Goal: Task Accomplishment & Management: Use online tool/utility

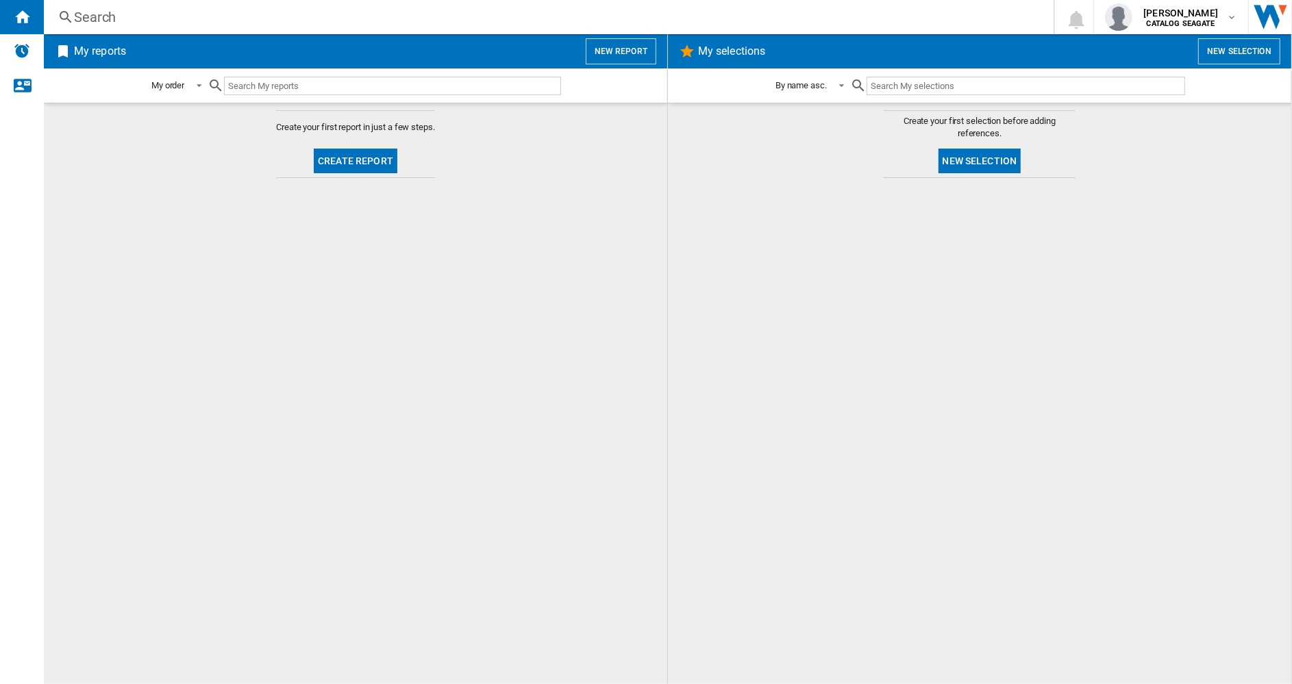
click at [377, 165] on button "Create report" at bounding box center [356, 161] width 84 height 25
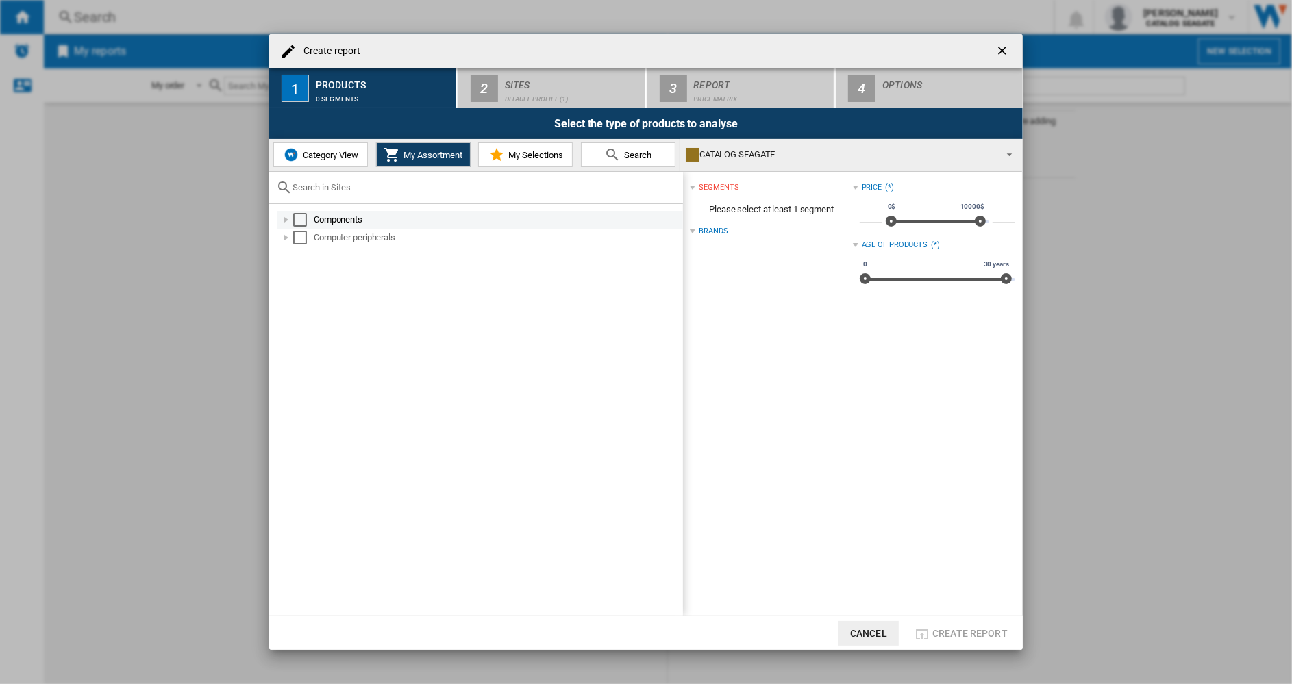
click at [284, 219] on div at bounding box center [286, 220] width 14 height 14
click at [303, 255] on div at bounding box center [301, 256] width 14 height 14
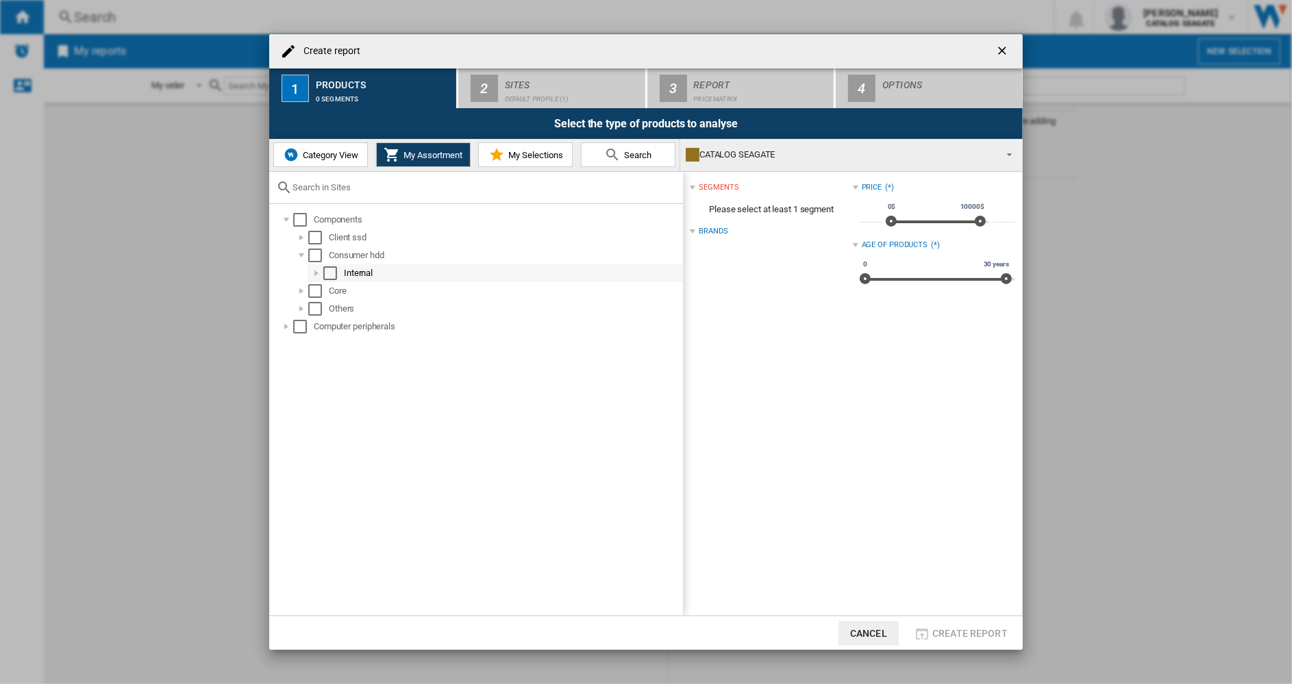
click at [313, 273] on div at bounding box center [317, 273] width 14 height 14
click at [314, 255] on div "Select" at bounding box center [315, 256] width 14 height 14
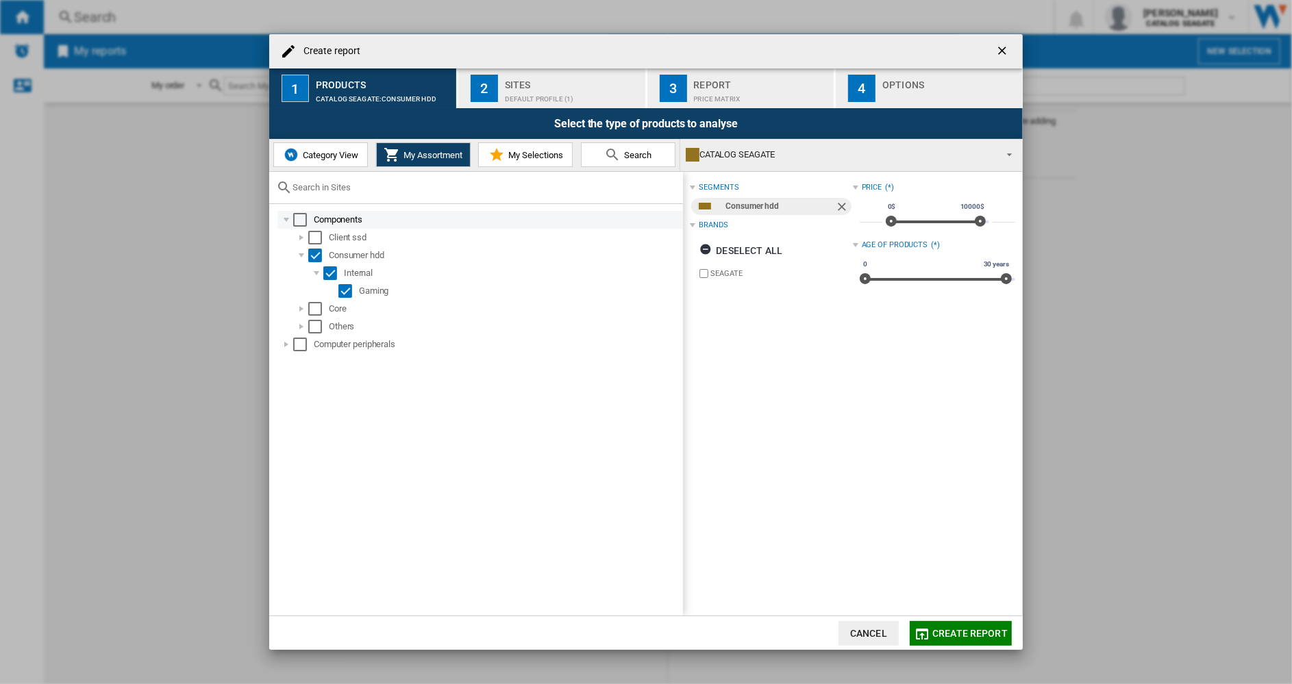
click at [290, 216] on div at bounding box center [286, 220] width 14 height 14
click at [284, 240] on div at bounding box center [286, 238] width 14 height 14
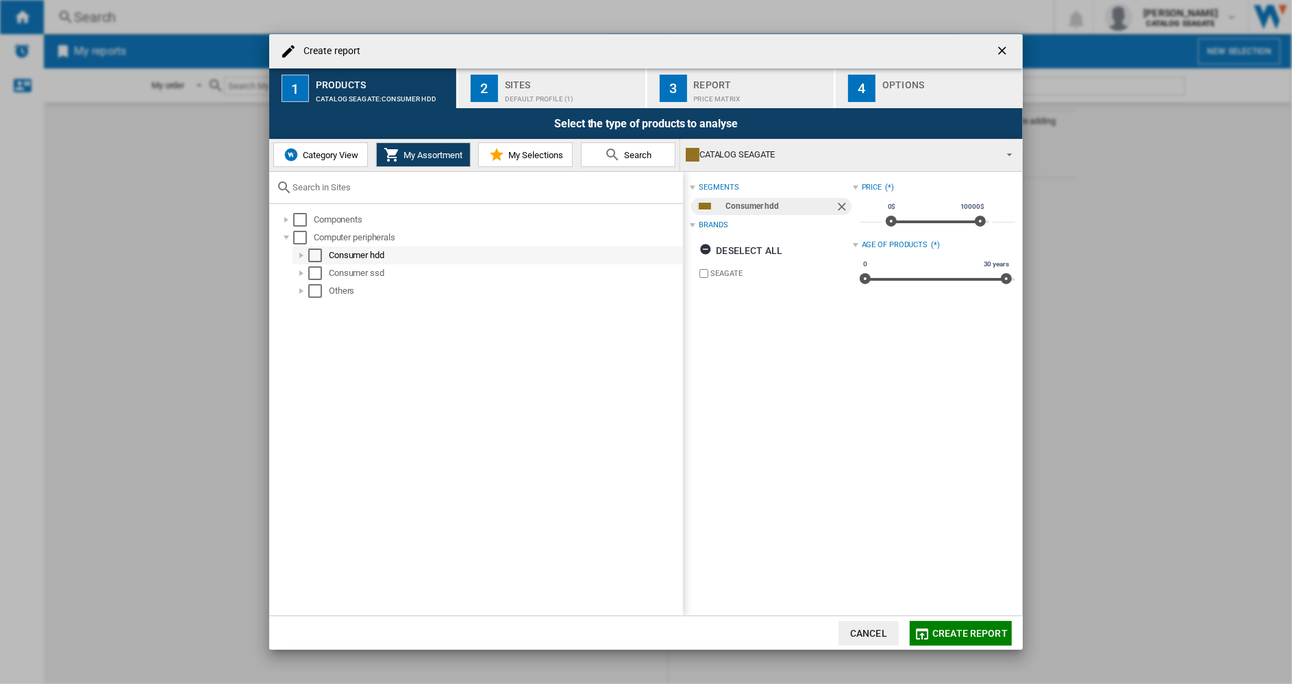
click at [314, 256] on div "Select" at bounding box center [315, 256] width 14 height 14
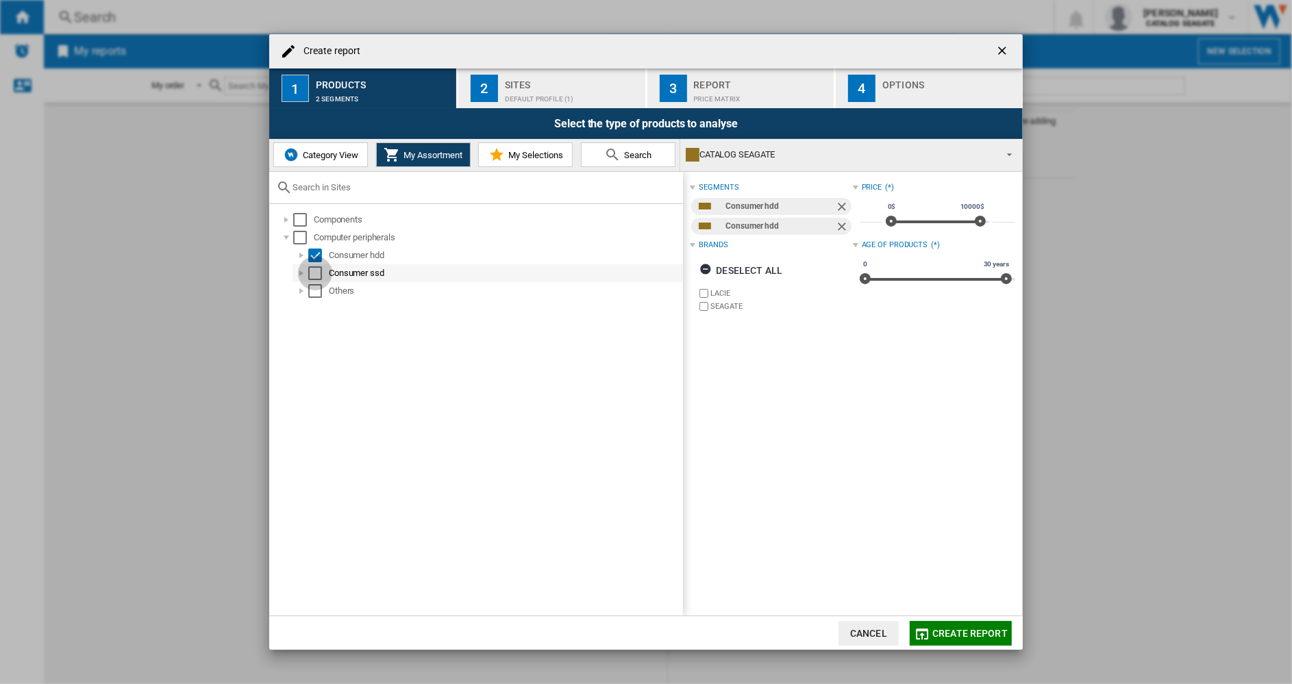
click at [316, 273] on div "Select" at bounding box center [315, 273] width 14 height 14
click at [959, 640] on button "Create report" at bounding box center [960, 633] width 102 height 25
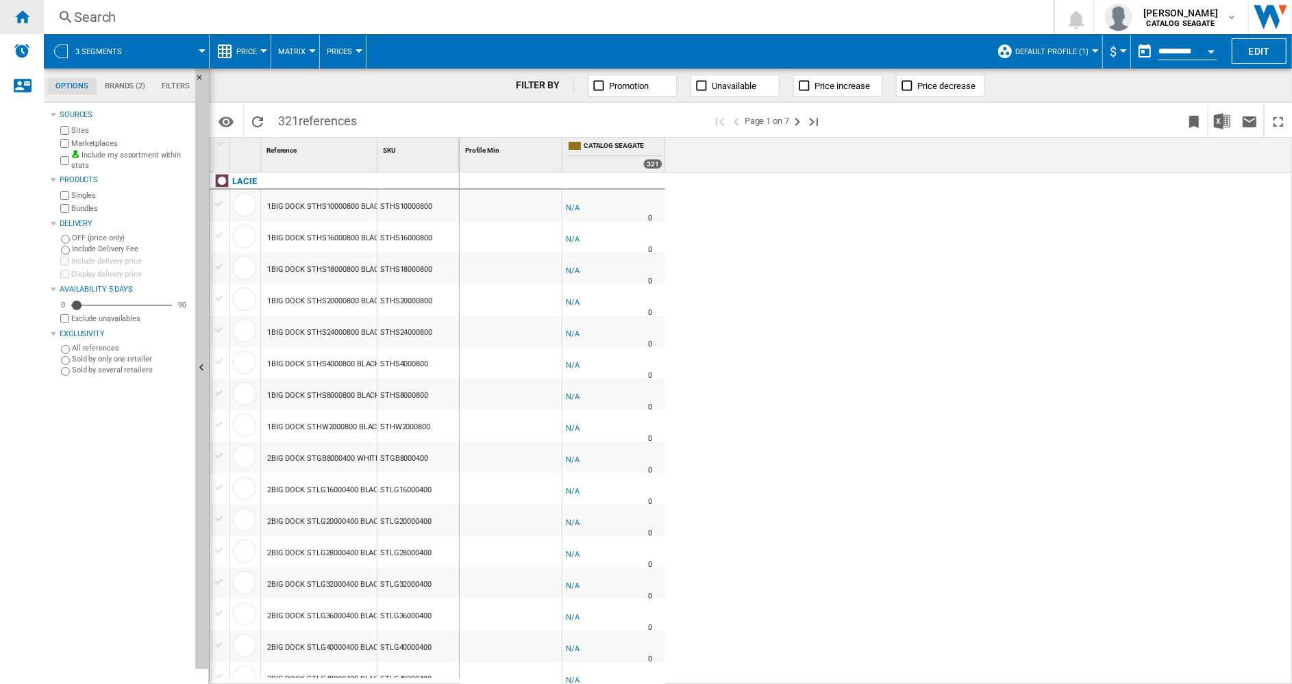
click at [26, 14] on ng-md-icon "Home" at bounding box center [22, 16] width 16 height 16
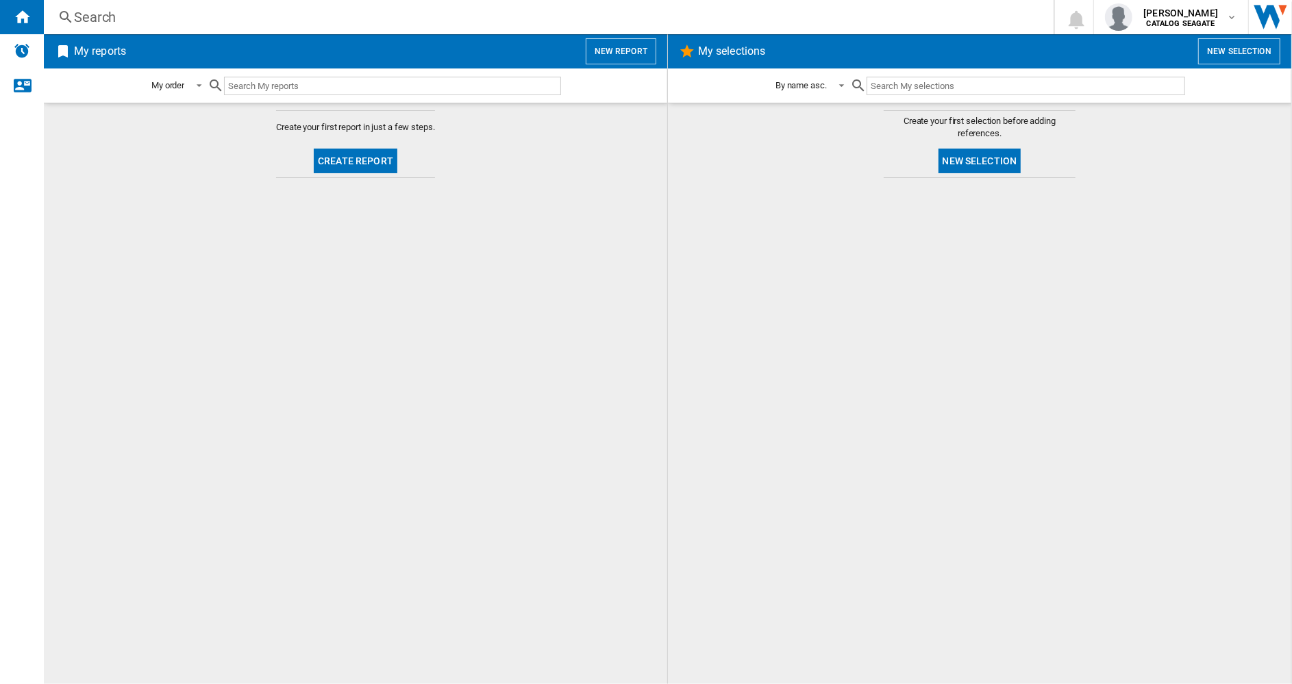
click at [408, 257] on md-content "Create your first report in just a few steps. Create report" at bounding box center [355, 393] width 623 height 581
click at [388, 87] on input "text" at bounding box center [392, 86] width 337 height 18
drag, startPoint x: 907, startPoint y: 81, endPoint x: 1008, endPoint y: 89, distance: 101.0
click at [911, 81] on input "text" at bounding box center [1025, 86] width 318 height 18
